Goal: Answer question/provide support: Share knowledge or assist other users

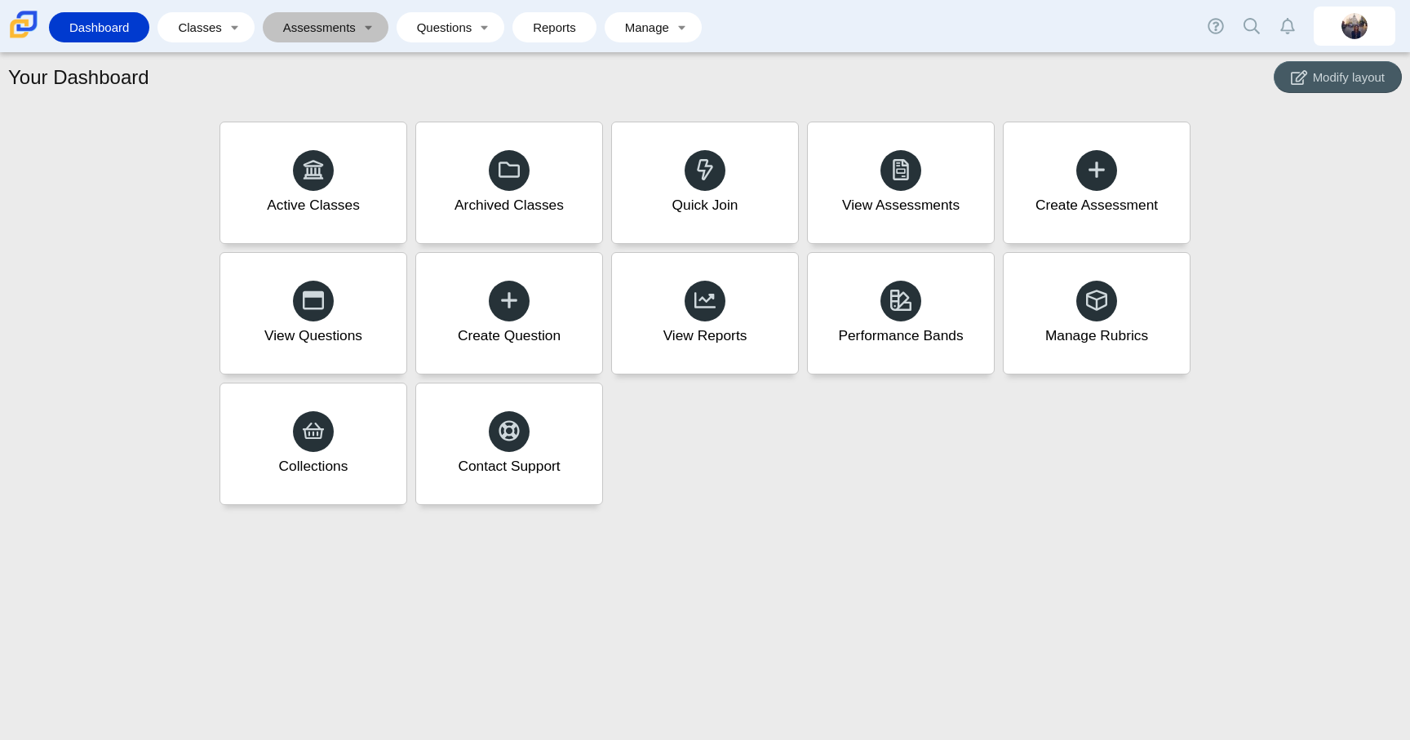
click at [352, 12] on link "Assessments" at bounding box center [314, 27] width 86 height 30
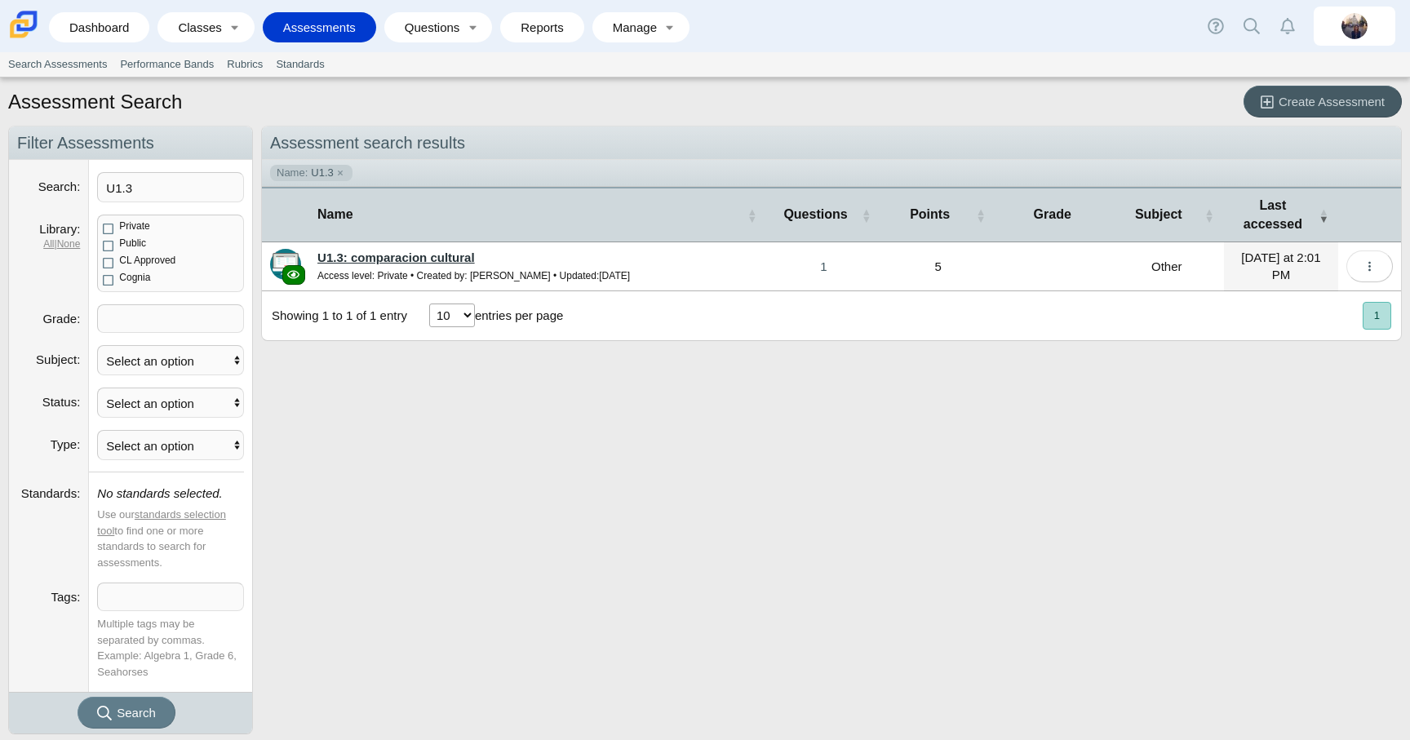
click at [448, 258] on link "U1.3: comparacion cultural" at bounding box center [395, 257] width 157 height 14
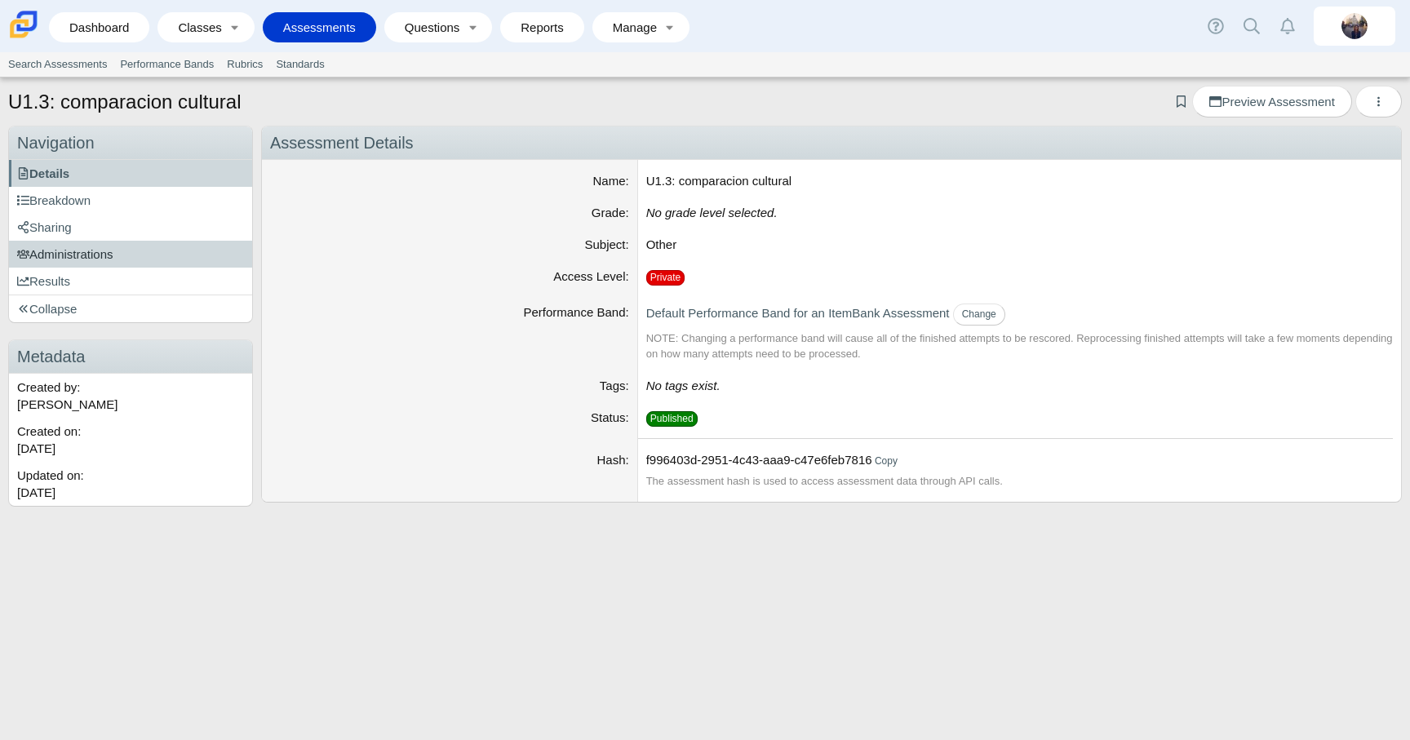
click at [86, 254] on span "Administrations" at bounding box center [65, 254] width 96 height 14
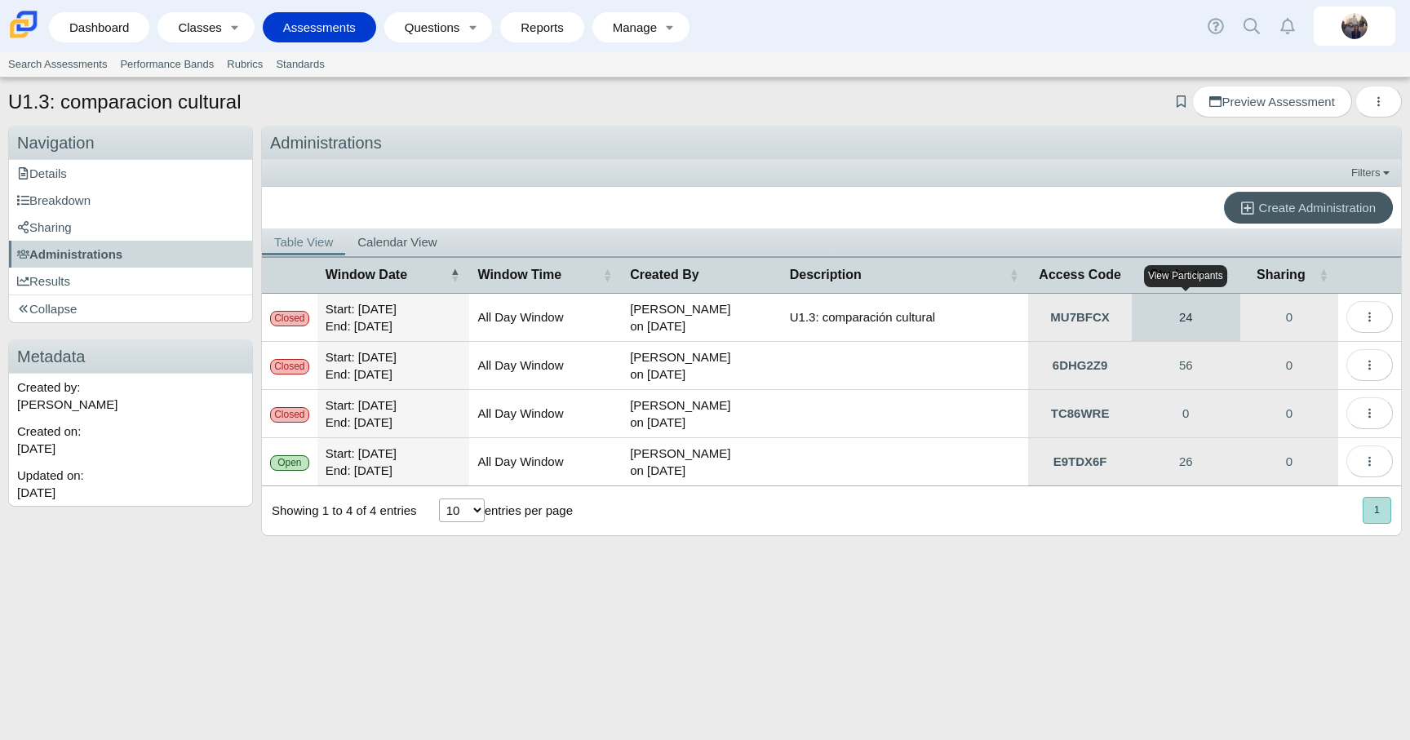
click at [1183, 317] on link "24" at bounding box center [1185, 317] width 108 height 47
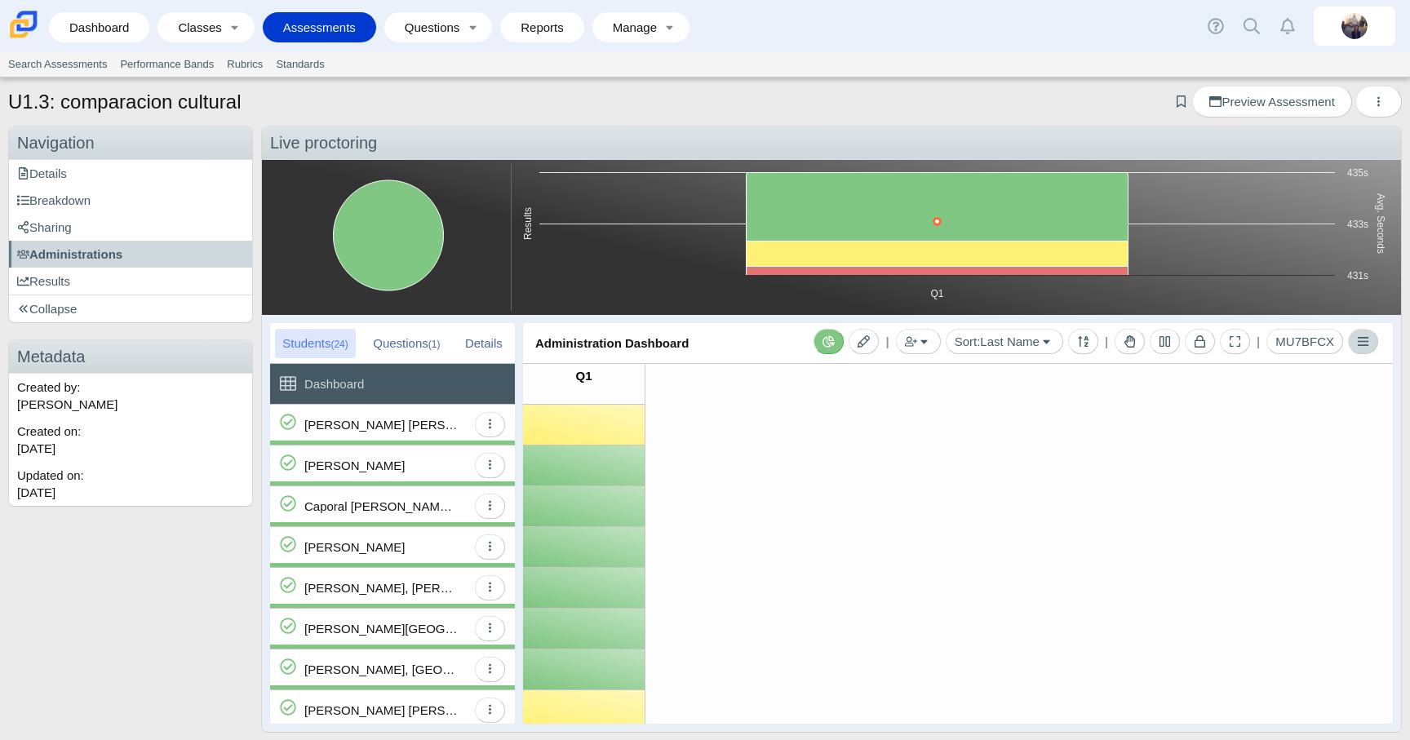
click at [1374, 342] on button "Toggle Menu" at bounding box center [1363, 341] width 30 height 25
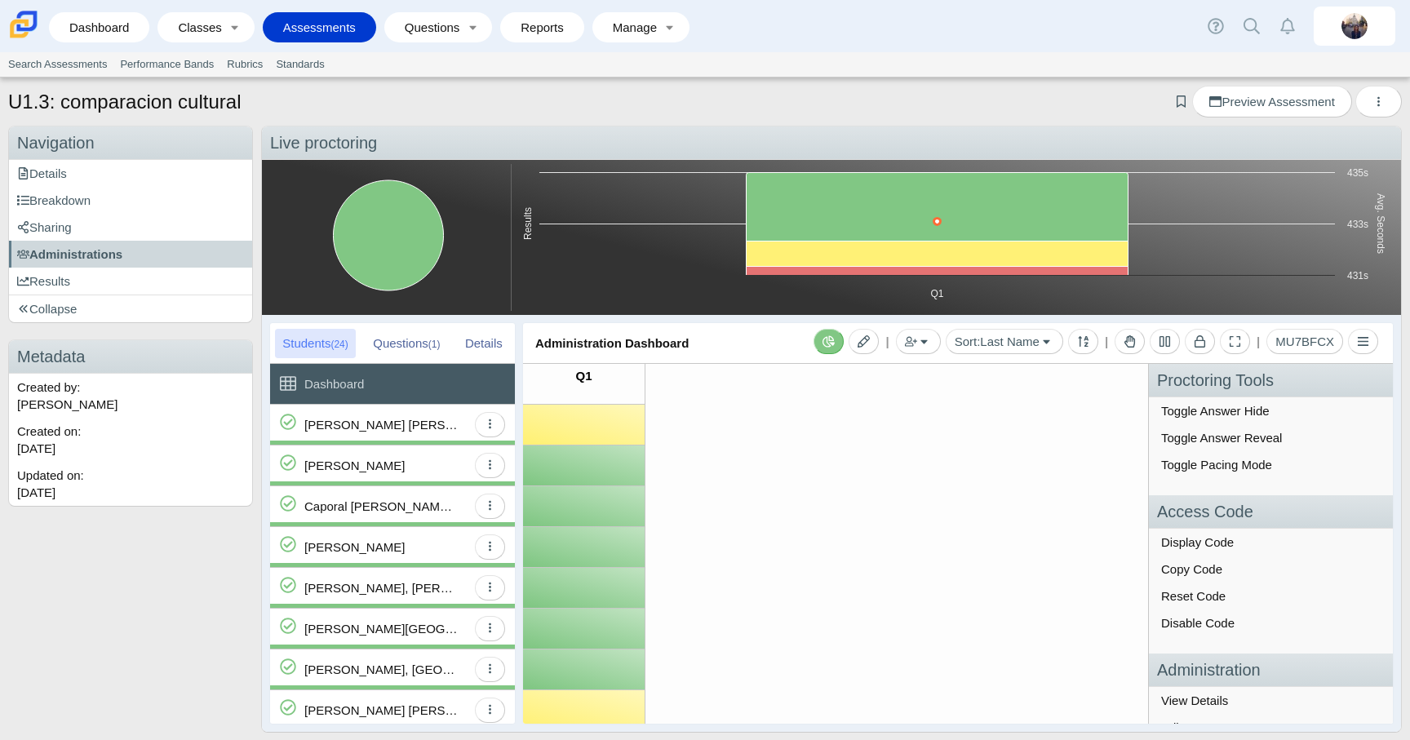
click at [409, 428] on div "[PERSON_NAME] [PERSON_NAME]" at bounding box center [381, 425] width 155 height 40
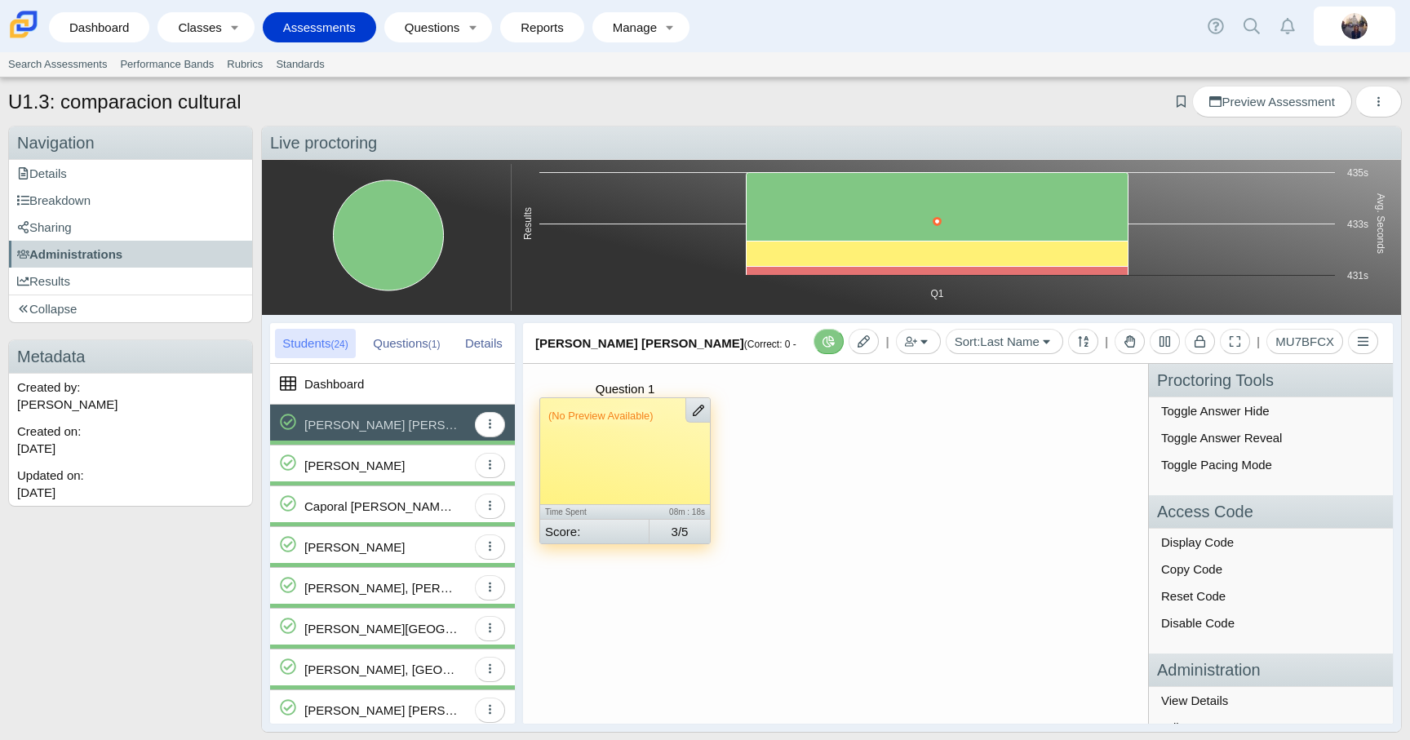
click at [618, 449] on div "(No Preview Available)" at bounding box center [625, 451] width 170 height 106
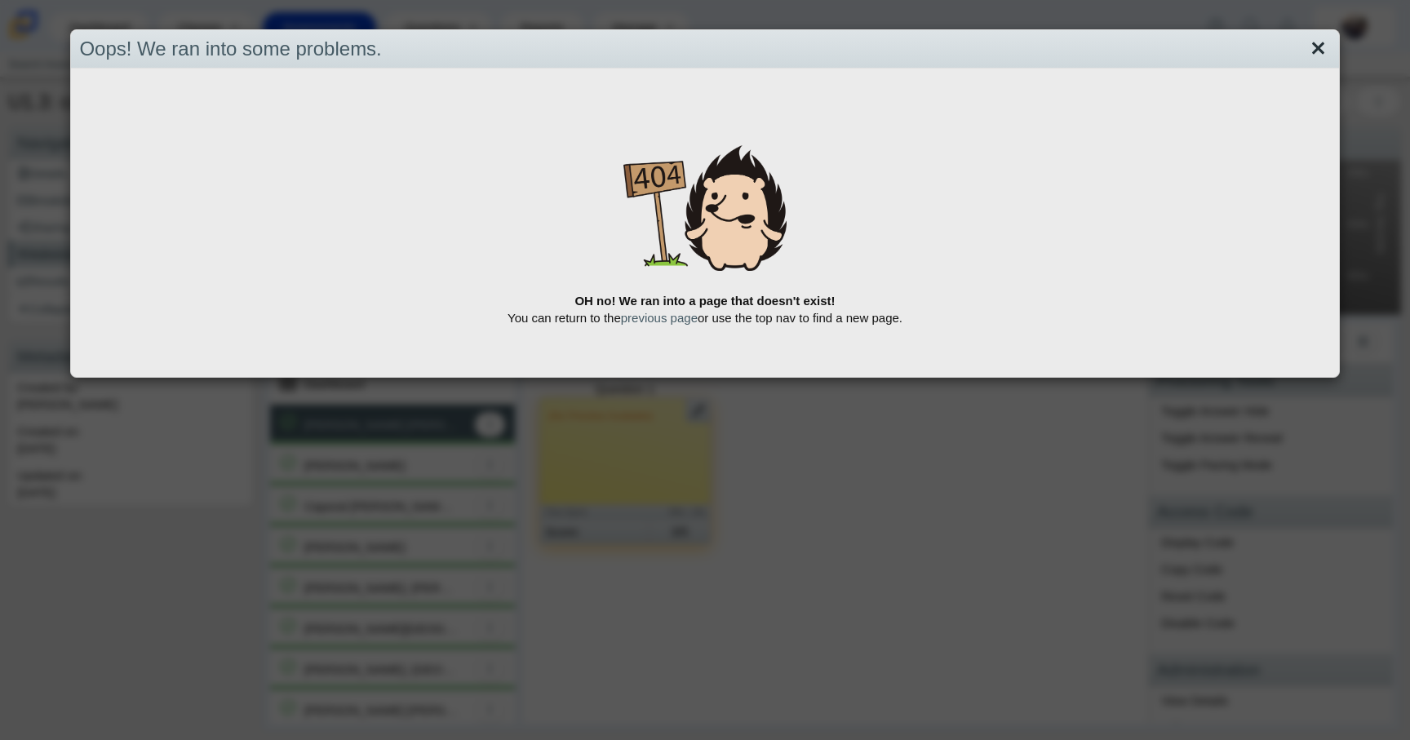
click at [1319, 50] on link "Close" at bounding box center [1317, 49] width 25 height 28
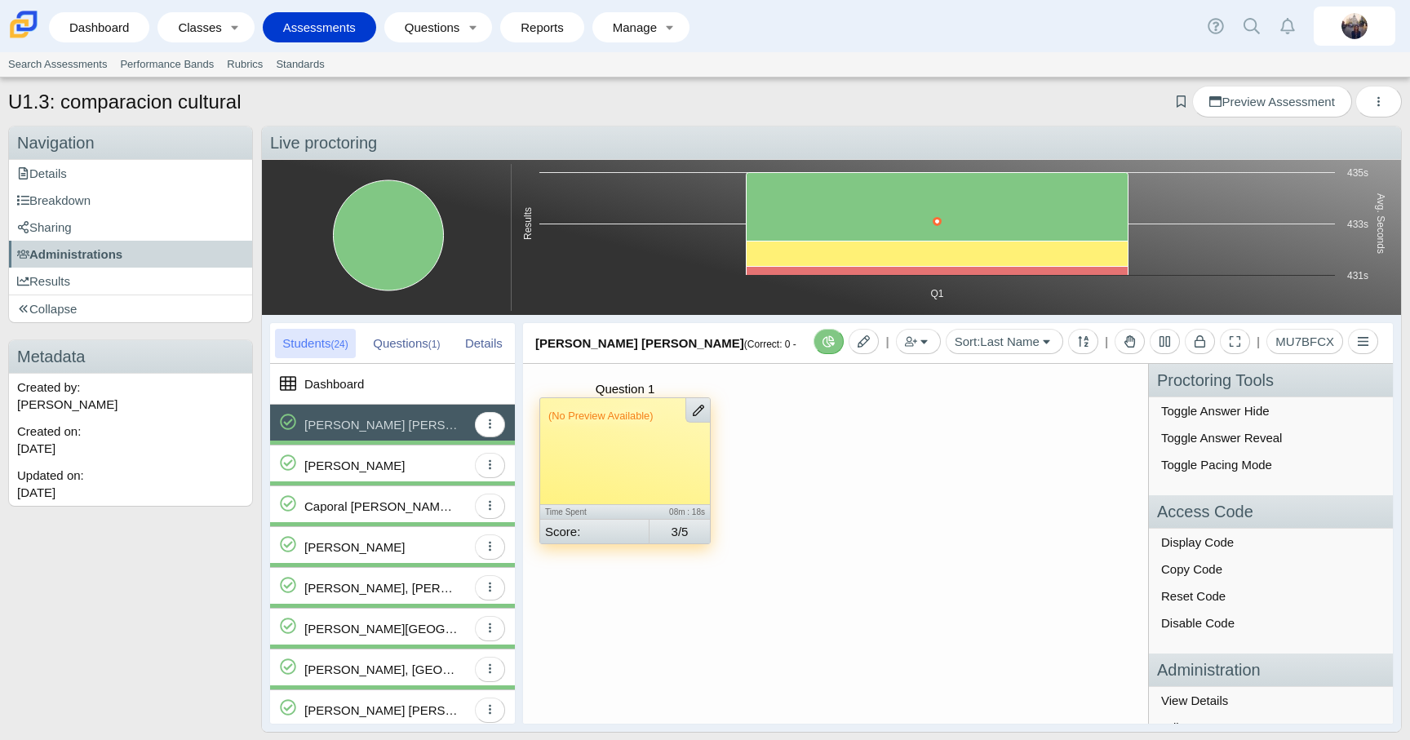
scroll to position [125, 0]
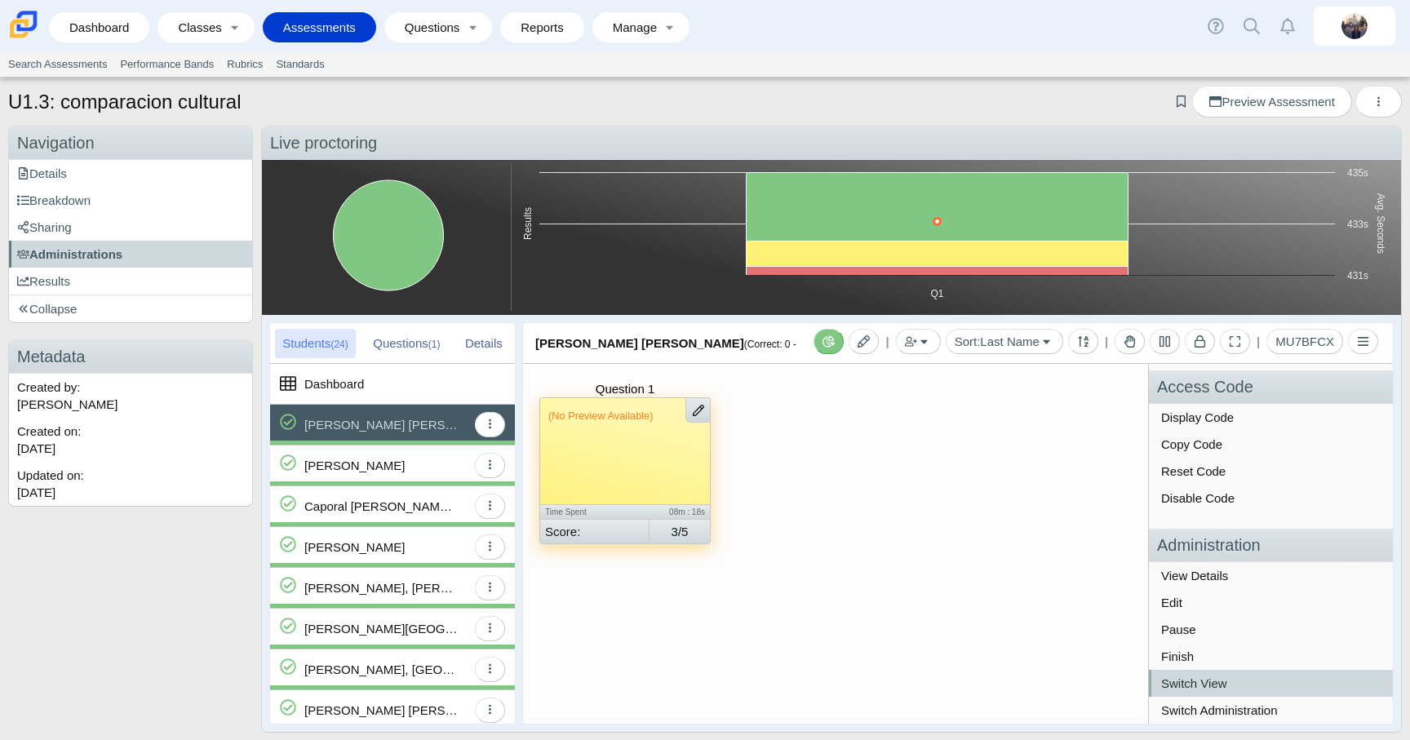
click at [1223, 676] on link "Switch View" at bounding box center [1271, 683] width 244 height 27
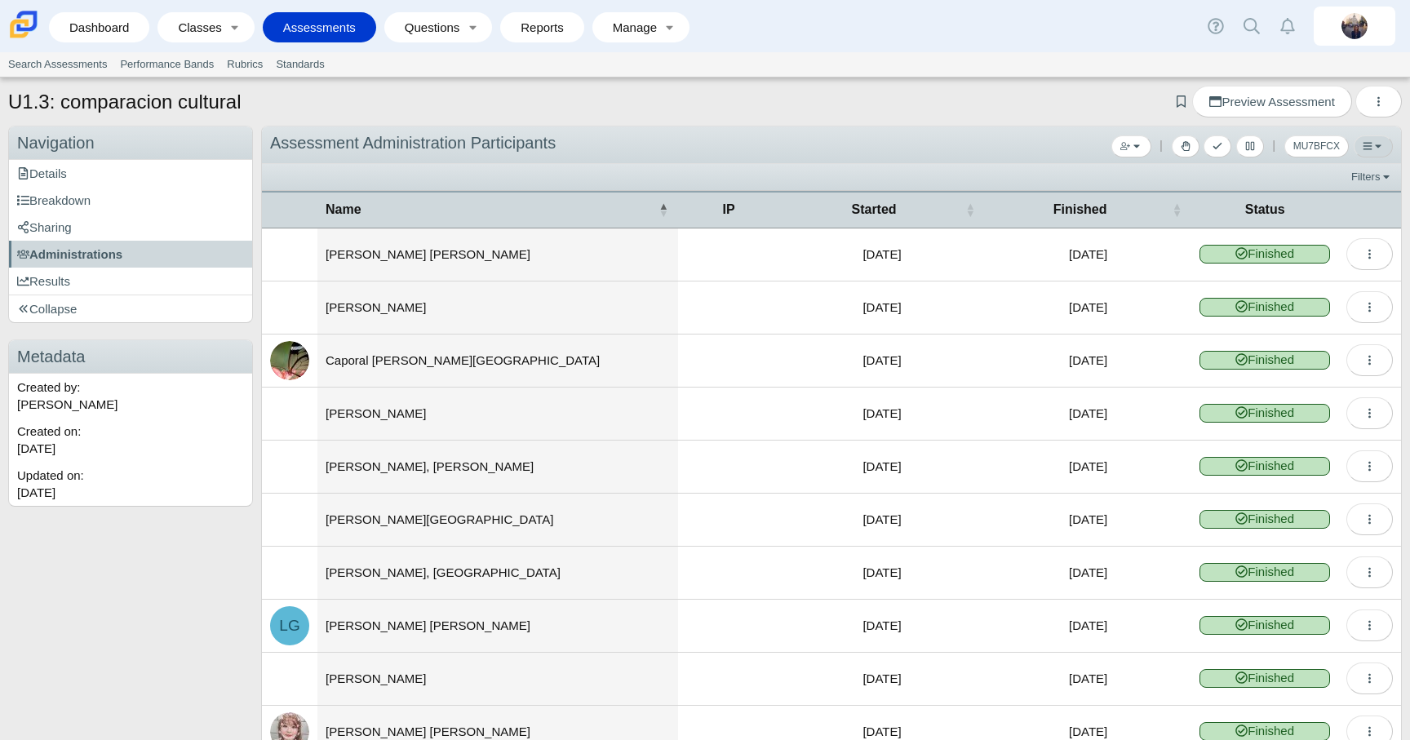
click at [1376, 148] on button at bounding box center [1372, 146] width 39 height 22
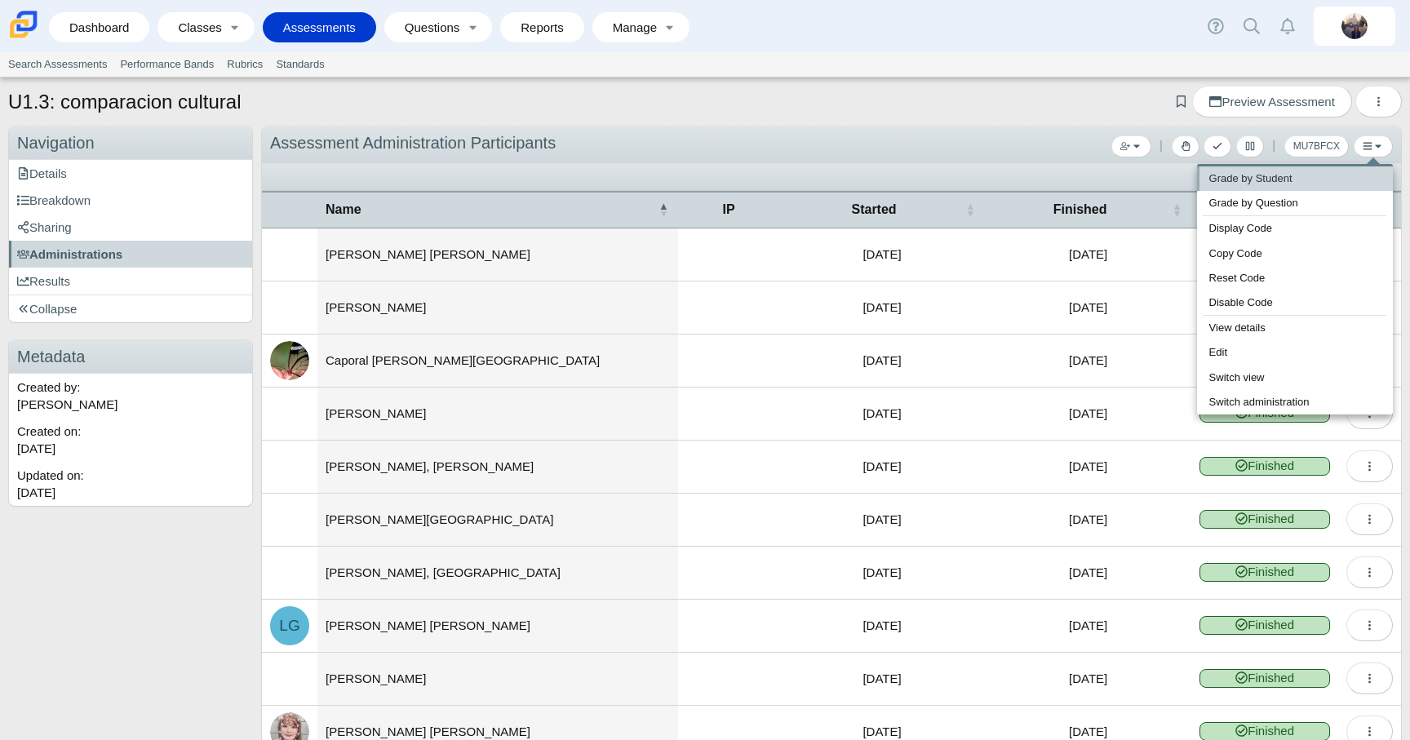
click at [1290, 182] on link "Grade by Student" at bounding box center [1295, 178] width 196 height 24
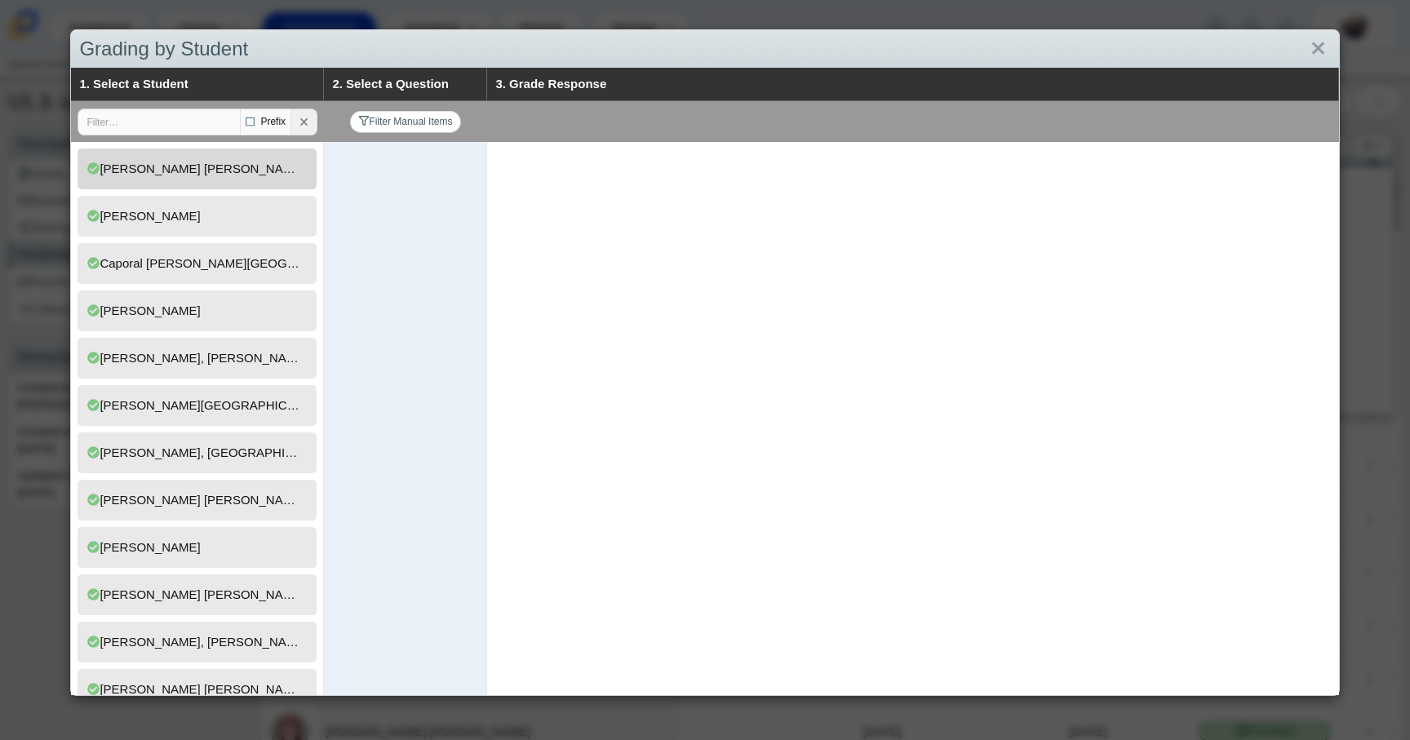
click at [258, 174] on div "Alvarado Mazaba, Thomas" at bounding box center [193, 169] width 212 height 28
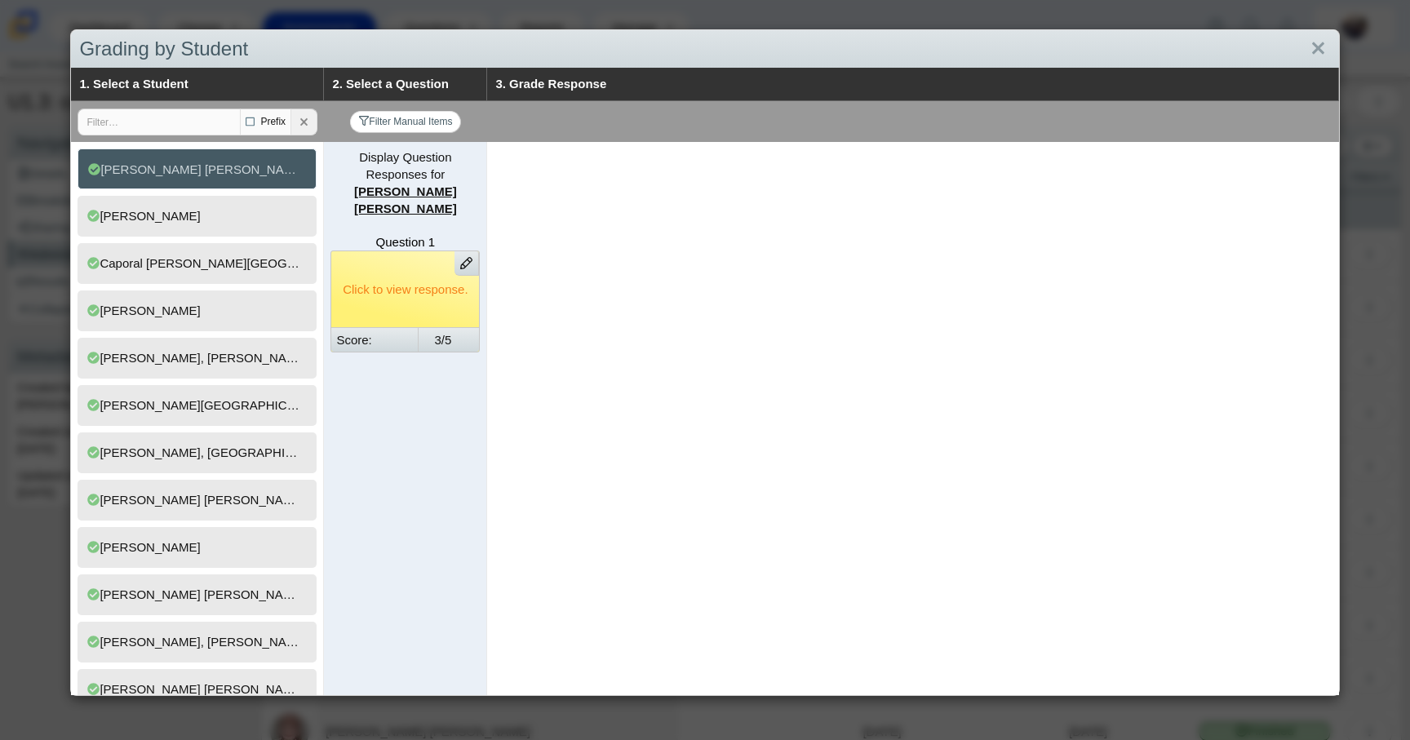
click at [422, 299] on div "Click to view response." at bounding box center [405, 289] width 125 height 60
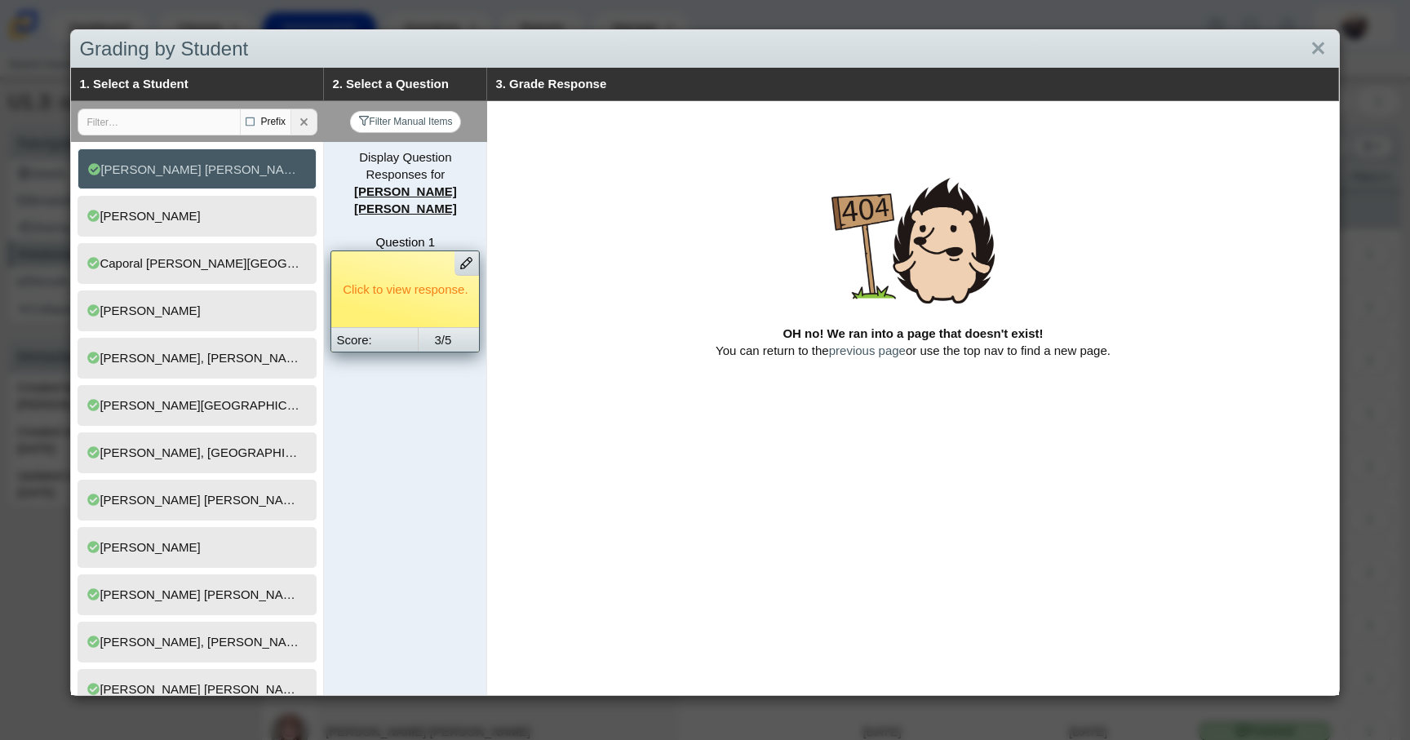
click at [417, 286] on div "Click to view response." at bounding box center [405, 289] width 125 height 60
click at [1317, 48] on link "Close" at bounding box center [1317, 49] width 25 height 28
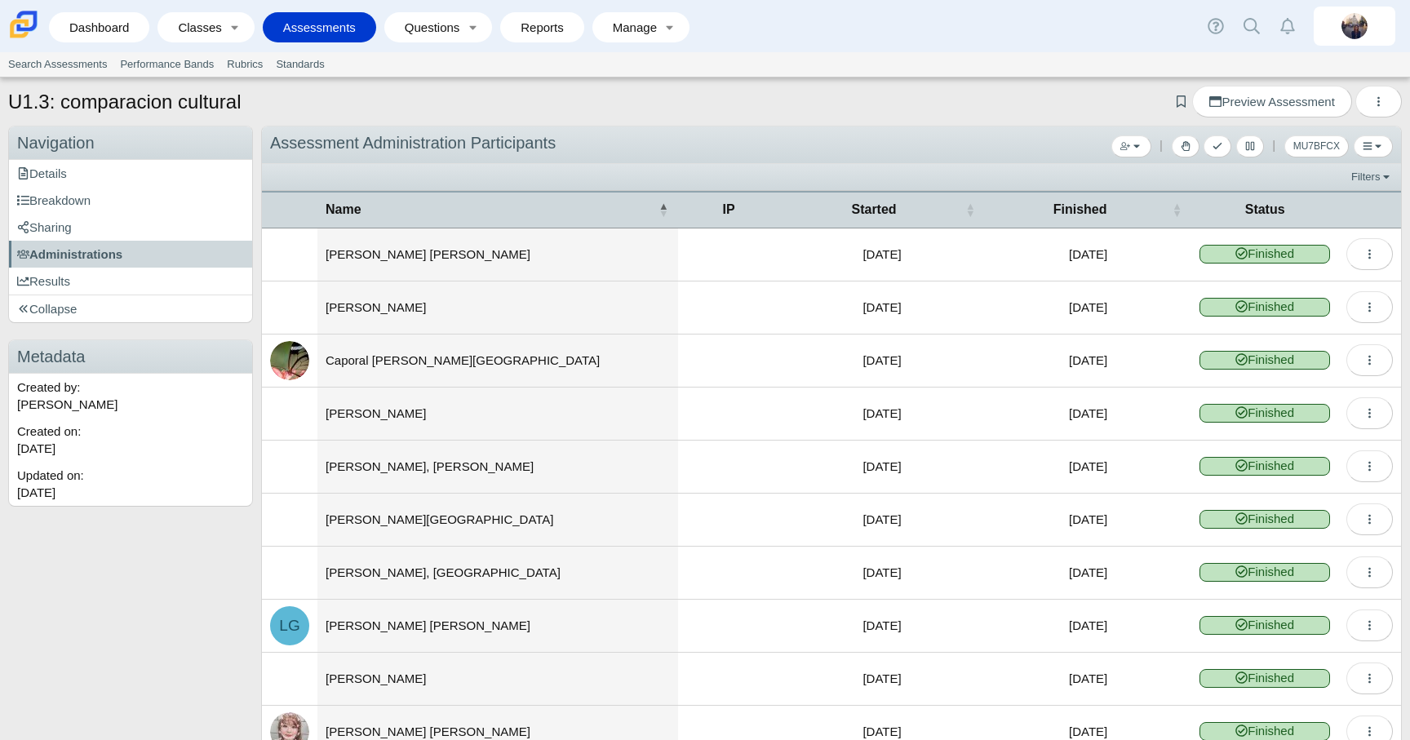
drag, startPoint x: 11, startPoint y: 102, endPoint x: 260, endPoint y: 103, distance: 249.6
click at [260, 103] on div "U1.3: comparacion cultural Add bookmark Preview Assessment Print Duplicate Prev…" at bounding box center [704, 104] width 1393 height 36
copy h1 "U1.3: comparacion cultural"
